Goal: Check status: Check status

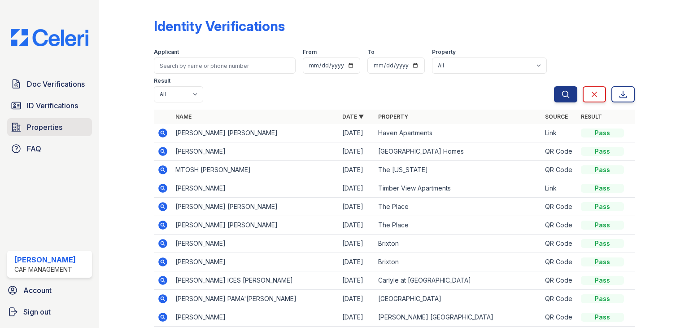
scroll to position [25, 0]
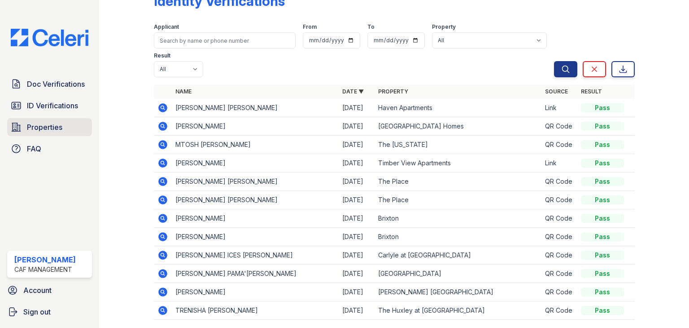
click at [40, 122] on span "Properties" at bounding box center [44, 127] width 35 height 11
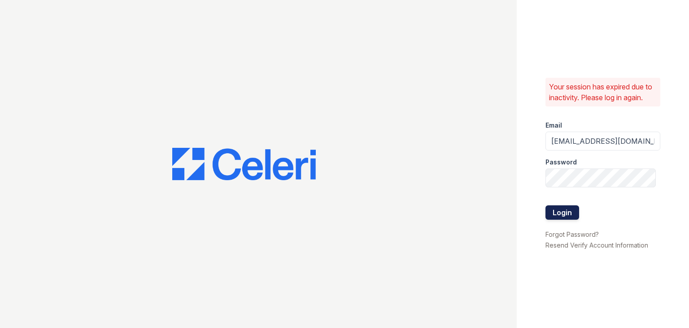
click at [578, 208] on button "Login" at bounding box center [563, 212] width 34 height 14
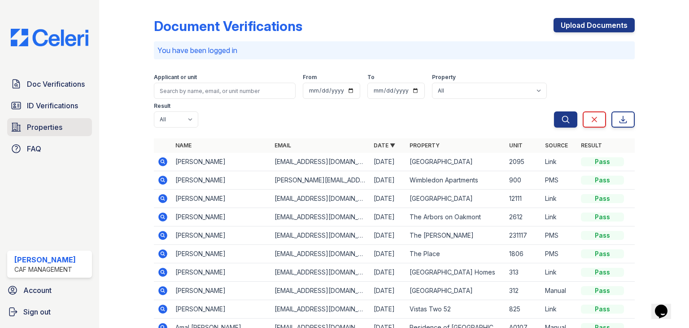
click at [37, 125] on span "Properties" at bounding box center [44, 127] width 35 height 11
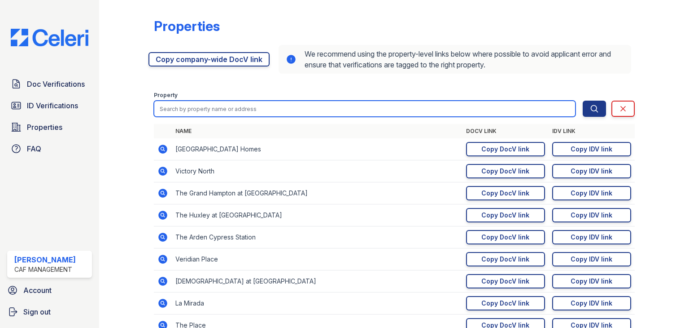
click at [334, 105] on input "search" at bounding box center [365, 109] width 422 height 16
type input "WASHINGTON"
click at [583, 101] on button "Search" at bounding box center [594, 109] width 23 height 16
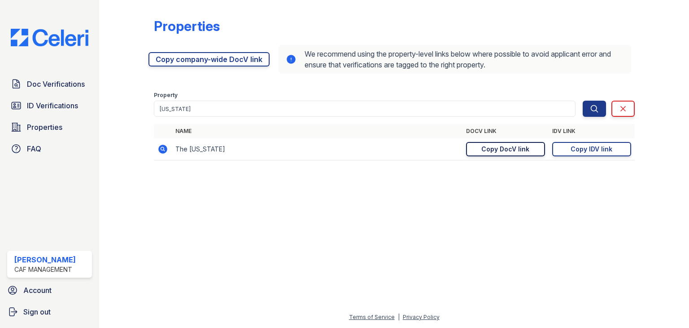
click at [504, 145] on div "Copy DocV link" at bounding box center [506, 149] width 48 height 9
click at [616, 149] on link "Copy IDV link Copy link" at bounding box center [592, 149] width 79 height 14
click at [55, 88] on span "Doc Verifications" at bounding box center [56, 84] width 58 height 11
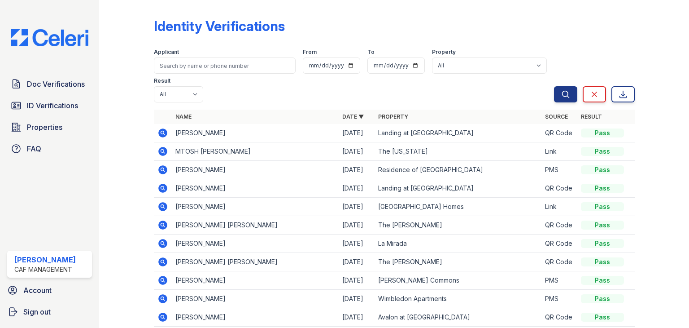
scroll to position [12, 0]
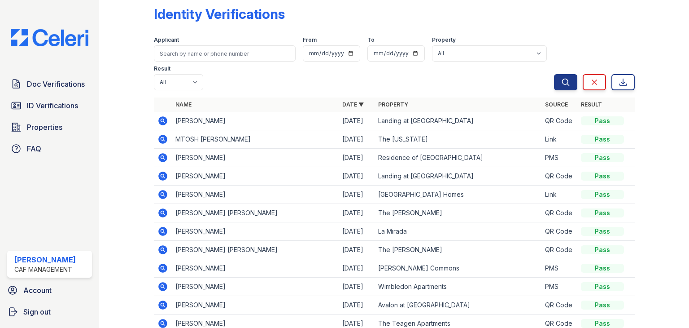
click at [169, 139] on td at bounding box center [163, 139] width 18 height 18
click at [163, 141] on icon at bounding box center [162, 139] width 9 height 9
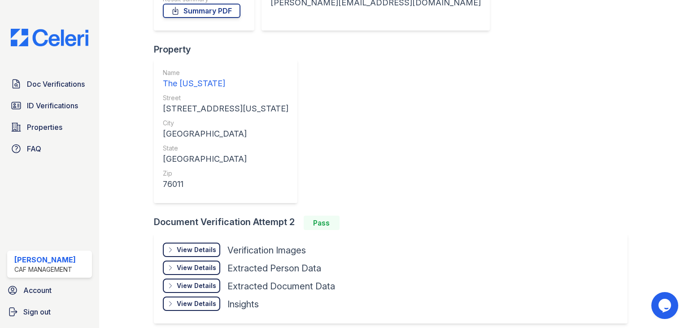
scroll to position [179, 0]
click at [196, 246] on div "View Details" at bounding box center [196, 250] width 39 height 9
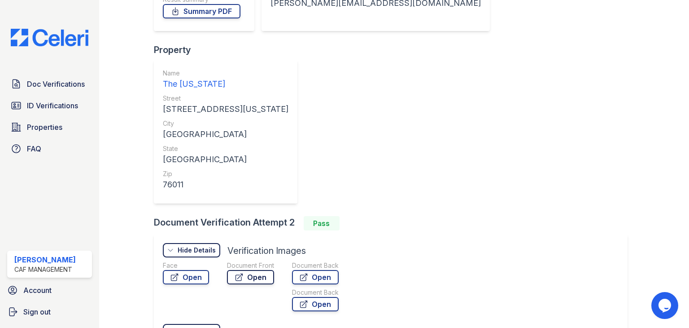
click at [268, 270] on link "Open" at bounding box center [250, 277] width 47 height 14
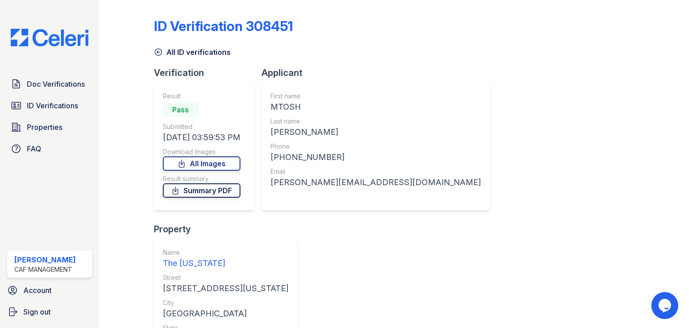
click at [220, 187] on link "Summary PDF" at bounding box center [202, 190] width 78 height 14
click at [60, 102] on span "ID Verifications" at bounding box center [52, 105] width 51 height 11
click at [59, 92] on link "Doc Verifications" at bounding box center [49, 84] width 85 height 18
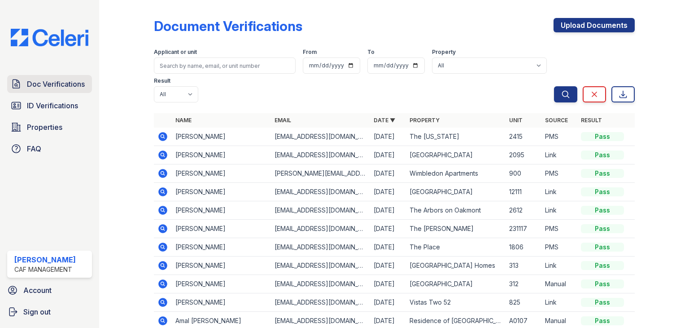
click at [50, 85] on span "Doc Verifications" at bounding box center [56, 84] width 58 height 11
click at [68, 81] on span "Doc Verifications" at bounding box center [56, 84] width 58 height 11
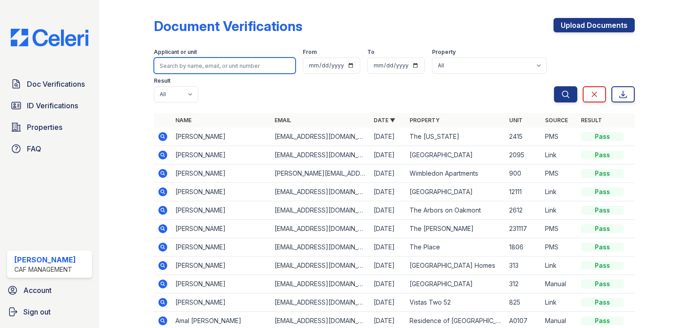
click at [171, 67] on input "search" at bounding box center [225, 65] width 142 height 16
type input "mcintosh"
click at [554, 86] on button "Search" at bounding box center [565, 94] width 23 height 16
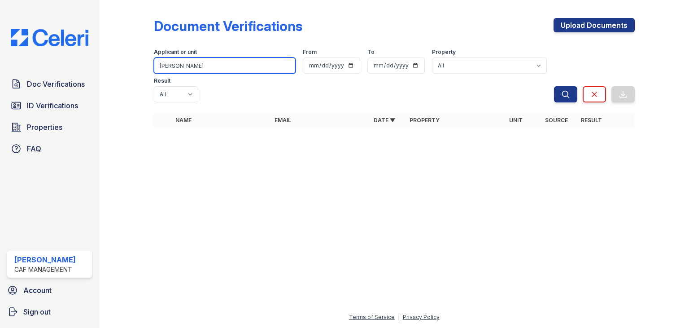
click at [189, 65] on input "mcintosh" at bounding box center [225, 65] width 142 height 16
drag, startPoint x: 242, startPoint y: 118, endPoint x: 226, endPoint y: 118, distance: 15.7
click at [226, 118] on div "Document Verifications Upload Documents Filter Applicant or unit mcintosh From …" at bounding box center [394, 75] width 561 height 151
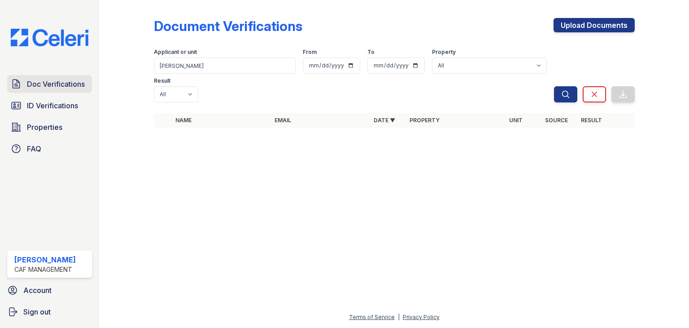
click at [48, 87] on span "Doc Verifications" at bounding box center [56, 84] width 58 height 11
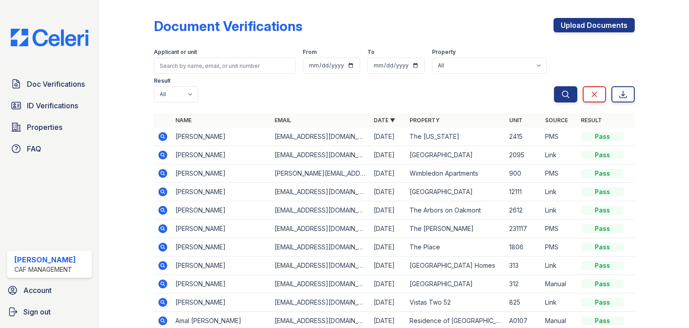
click at [226, 160] on td "Zuezsanna Hoffman" at bounding box center [221, 155] width 99 height 18
click at [66, 79] on span "Doc Verifications" at bounding box center [56, 84] width 58 height 11
click at [208, 70] on input "search" at bounding box center [225, 65] width 142 height 16
click at [75, 78] on link "Doc Verifications" at bounding box center [49, 84] width 85 height 18
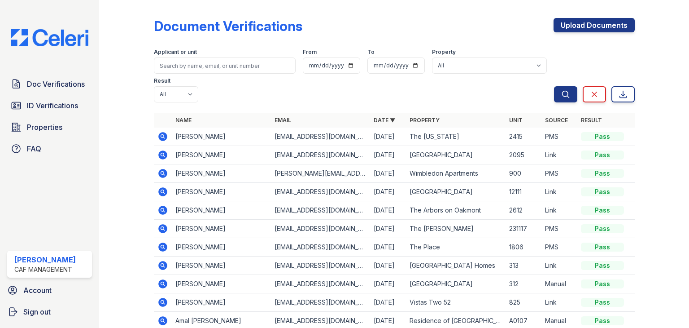
click at [75, 78] on link "Doc Verifications" at bounding box center [49, 84] width 85 height 18
click at [57, 86] on span "Doc Verifications" at bounding box center [56, 84] width 58 height 11
click at [39, 87] on span "Doc Verifications" at bounding box center [56, 84] width 58 height 11
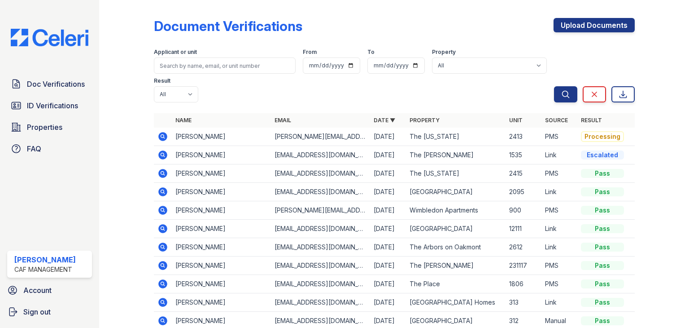
click at [167, 139] on icon at bounding box center [163, 136] width 11 height 11
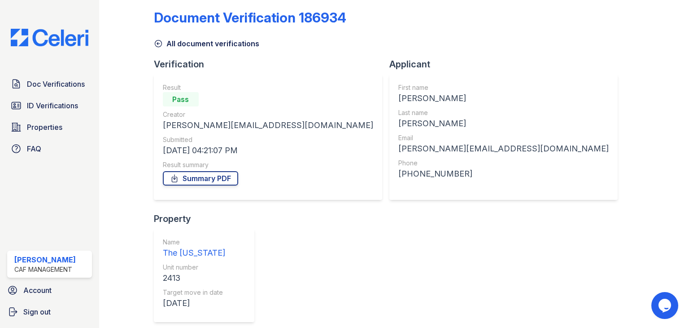
scroll to position [93, 0]
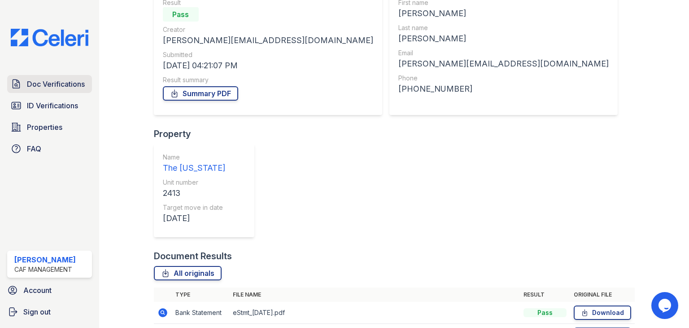
click at [61, 86] on span "Doc Verifications" at bounding box center [56, 84] width 58 height 11
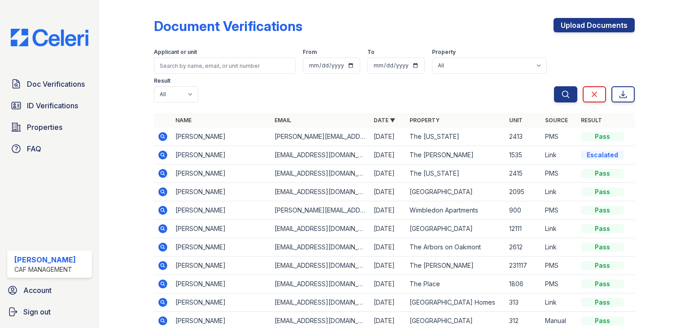
click at [162, 134] on icon at bounding box center [162, 136] width 9 height 9
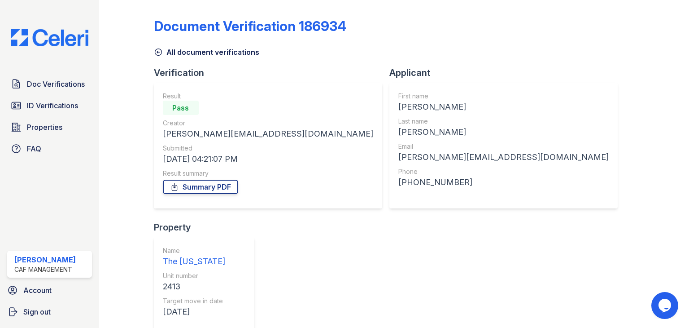
click at [217, 185] on link "Summary PDF" at bounding box center [200, 187] width 75 height 14
